Goal: Transaction & Acquisition: Obtain resource

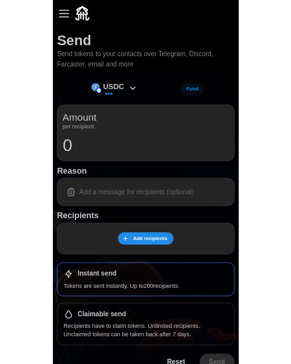
scroll to position [14, 0]
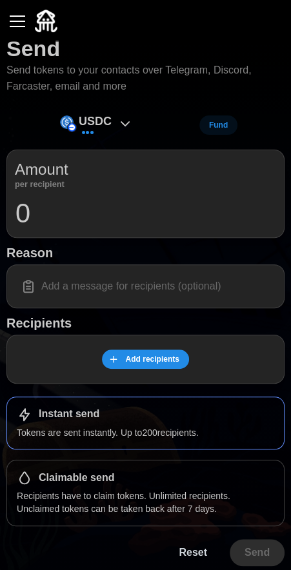
click at [205, 437] on p "Tokens are sent instantly. Up to 200 recipients." at bounding box center [145, 432] width 257 height 13
click at [27, 203] on input "0" at bounding box center [145, 213] width 261 height 32
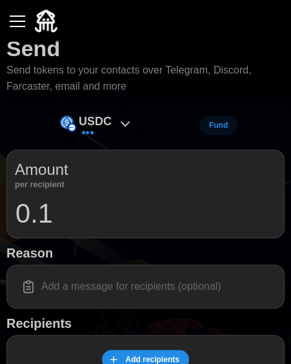
type input "0.1"
click at [59, 279] on input at bounding box center [145, 286] width 261 height 27
click at [61, 285] on input at bounding box center [145, 286] width 261 height 27
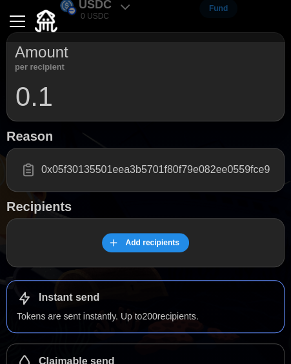
scroll to position [166, 0]
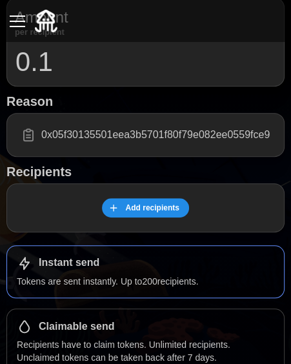
type input "0x05f30135501eea3b5701f80f79e082ee0559fce9"
click at [41, 276] on p "Tokens are sent instantly. Up to 200 recipients." at bounding box center [145, 281] width 257 height 13
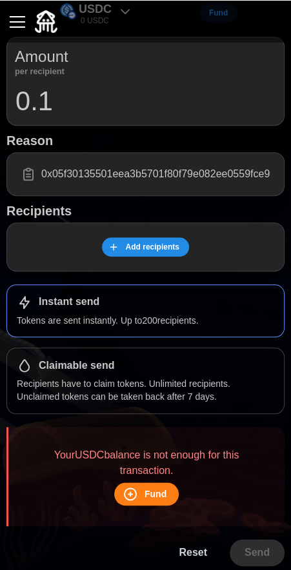
scroll to position [127, 0]
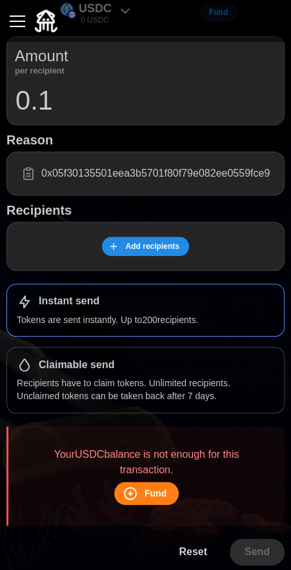
click at [164, 490] on span "Fund" at bounding box center [156, 494] width 22 height 22
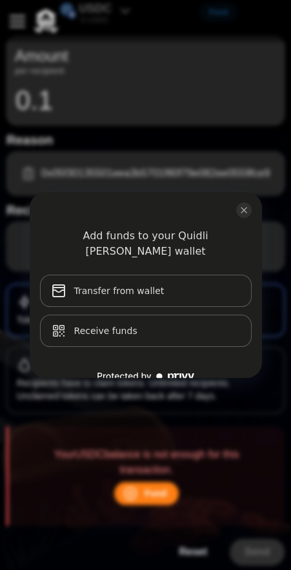
click at [257, 210] on div "Add funds to your Quidli [PERSON_NAME] wallet Transfer from wallet Receive funds" at bounding box center [146, 285] width 232 height 186
click at [245, 210] on icon "close modal" at bounding box center [244, 210] width 10 height 10
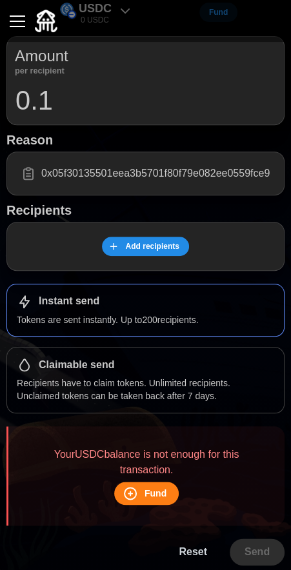
click at [159, 245] on span "Add recipients" at bounding box center [152, 246] width 54 height 18
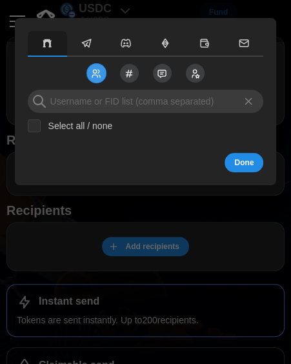
click at [95, 39] on button "button" at bounding box center [86, 44] width 39 height 26
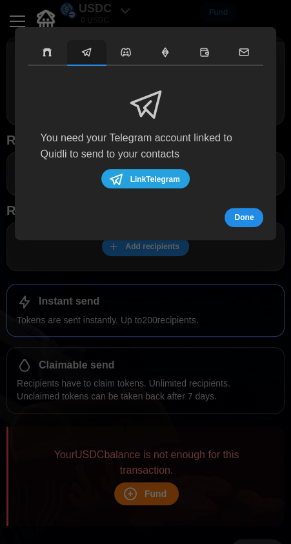
click at [243, 288] on div at bounding box center [145, 272] width 291 height 544
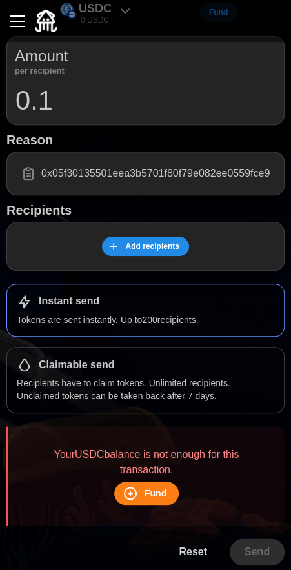
click at [216, 387] on p "Recipients have to claim tokens. Unlimited recipients. Unclaimed tokens can be …" at bounding box center [145, 390] width 257 height 26
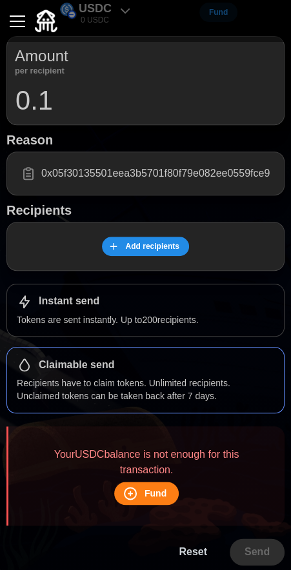
click at [203, 551] on span "Reset" at bounding box center [193, 552] width 28 height 26
type input "0"
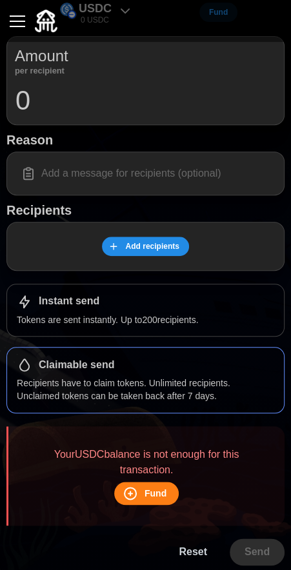
scroll to position [14, 0]
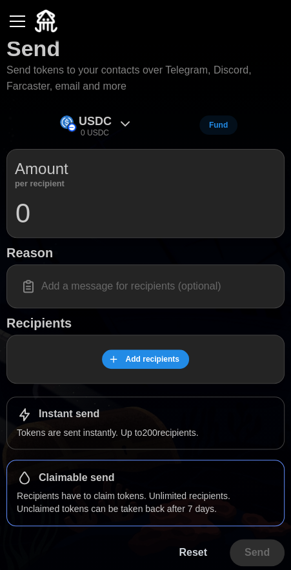
click at [221, 123] on span "Fund" at bounding box center [218, 125] width 19 height 18
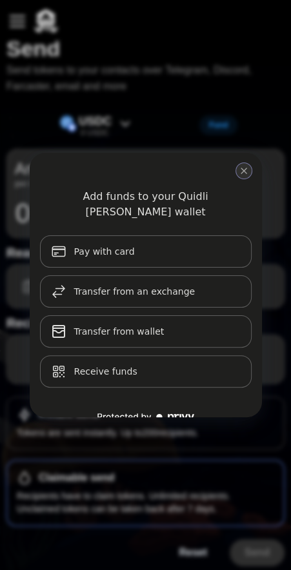
click at [243, 170] on icon "close modal" at bounding box center [243, 170] width 5 height 5
